Goal: Navigation & Orientation: Find specific page/section

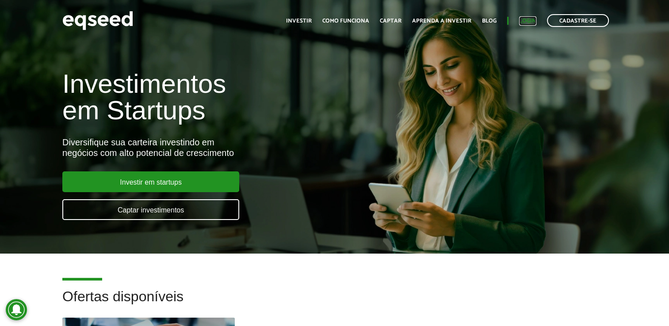
click at [526, 22] on link "Login" at bounding box center [527, 21] width 17 height 6
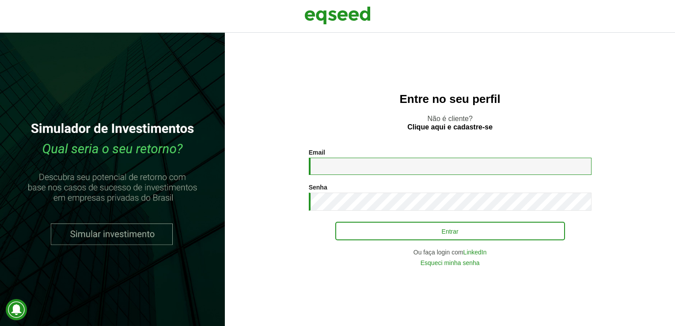
type input "**********"
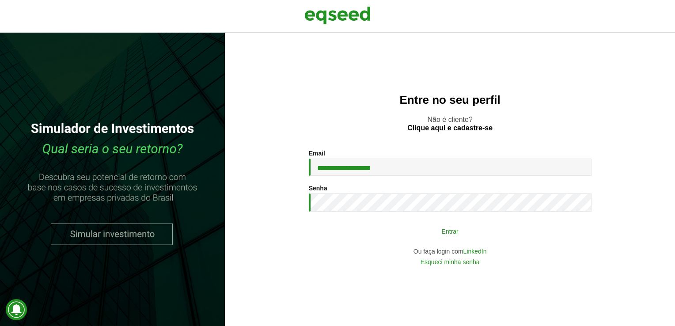
click at [430, 228] on button "Entrar" at bounding box center [450, 231] width 230 height 17
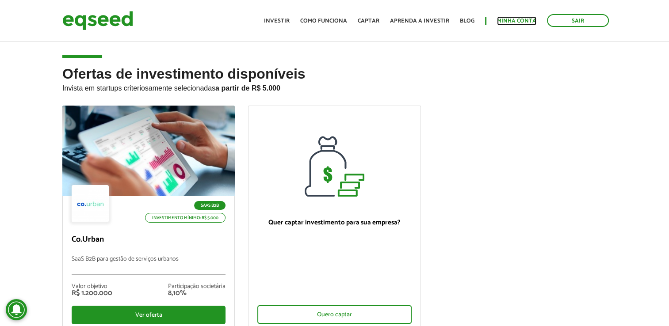
click at [507, 18] on link "Minha conta" at bounding box center [516, 21] width 39 height 6
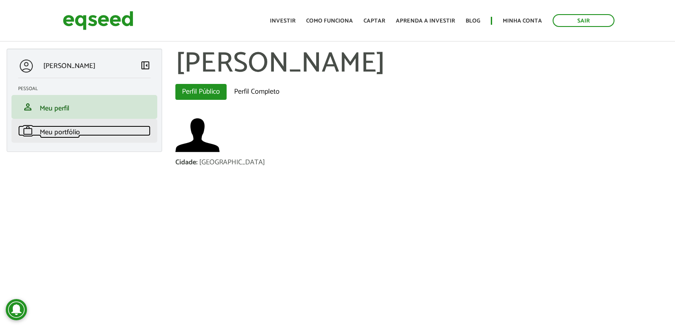
click at [80, 131] on link "work Meu portfólio" at bounding box center [84, 131] width 133 height 11
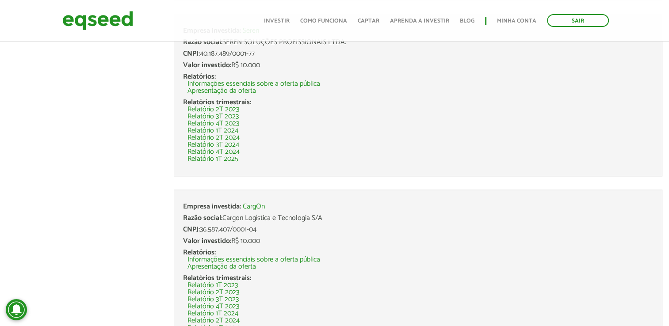
scroll to position [1343, 0]
click at [468, 22] on link "Blog" at bounding box center [467, 21] width 15 height 6
click at [406, 18] on link "Aprenda a investir" at bounding box center [419, 21] width 59 height 6
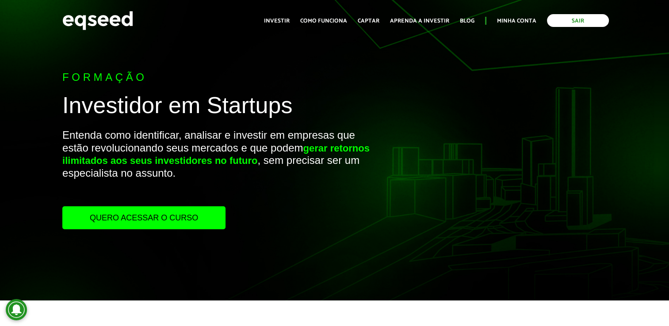
click at [571, 22] on link "Sair" at bounding box center [578, 20] width 62 height 13
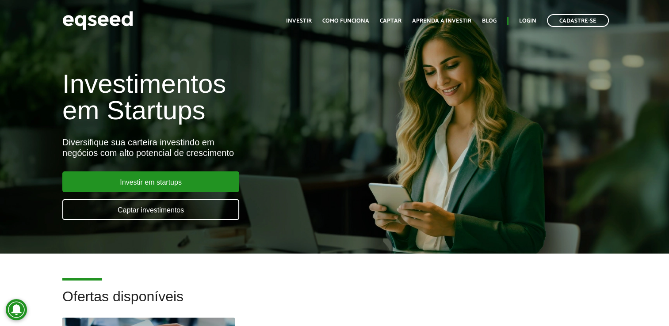
click at [571, 22] on link "Cadastre-se" at bounding box center [578, 20] width 62 height 13
